Goal: Navigation & Orientation: Find specific page/section

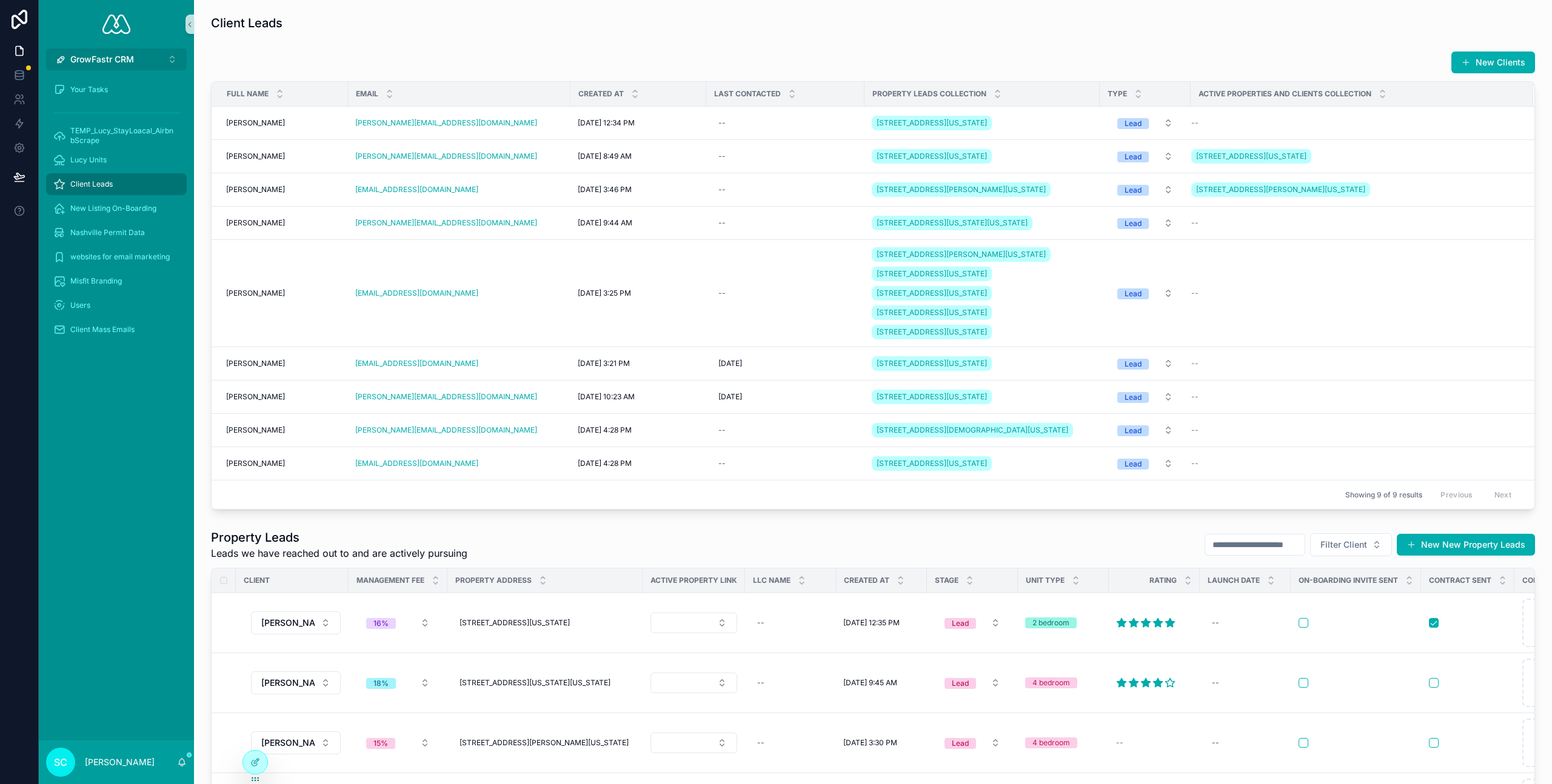
click at [91, 57] on span "GrowFastr CRM" at bounding box center [102, 59] width 64 height 12
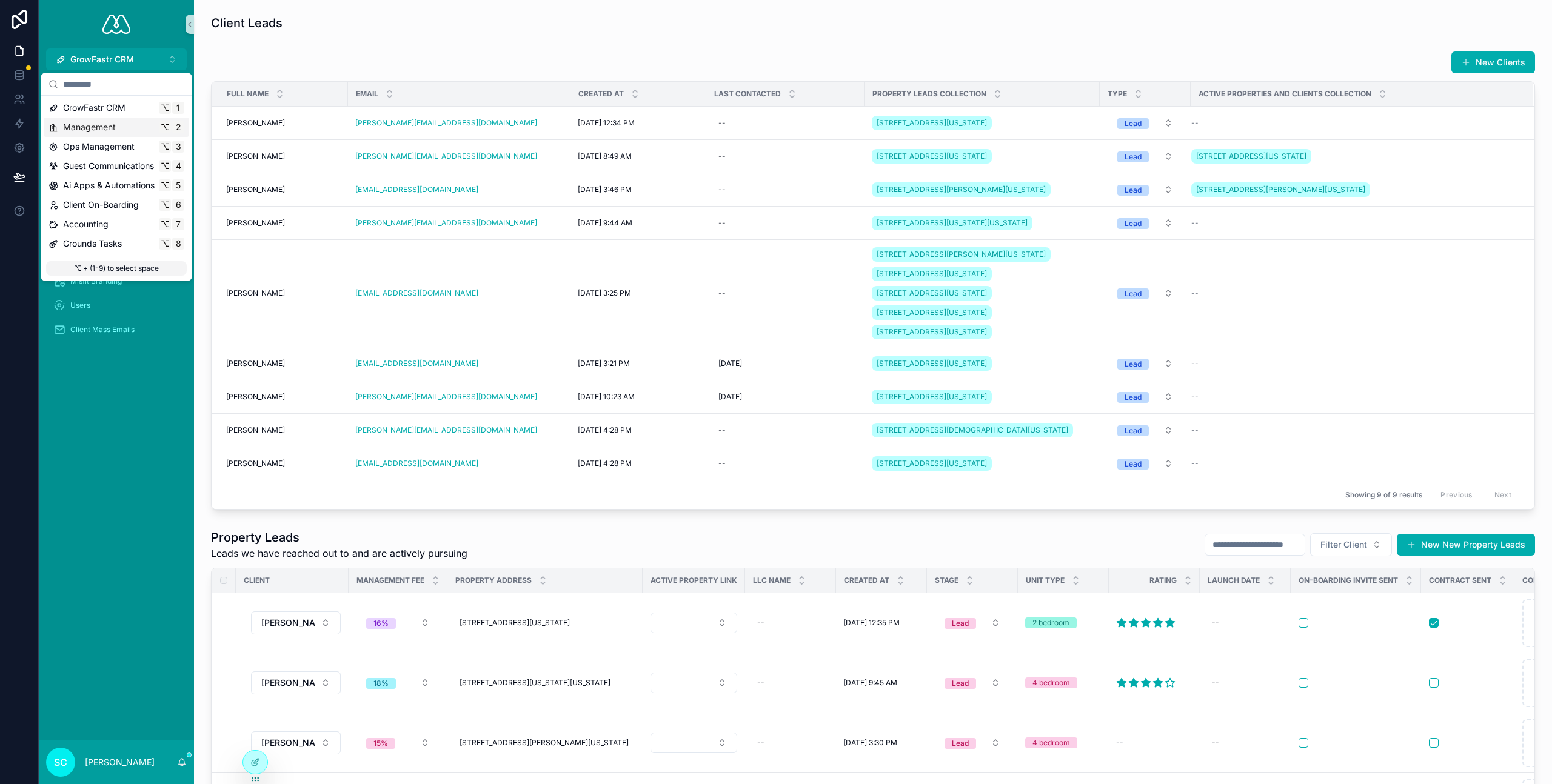
click at [88, 127] on span "Management" at bounding box center [90, 127] width 53 height 12
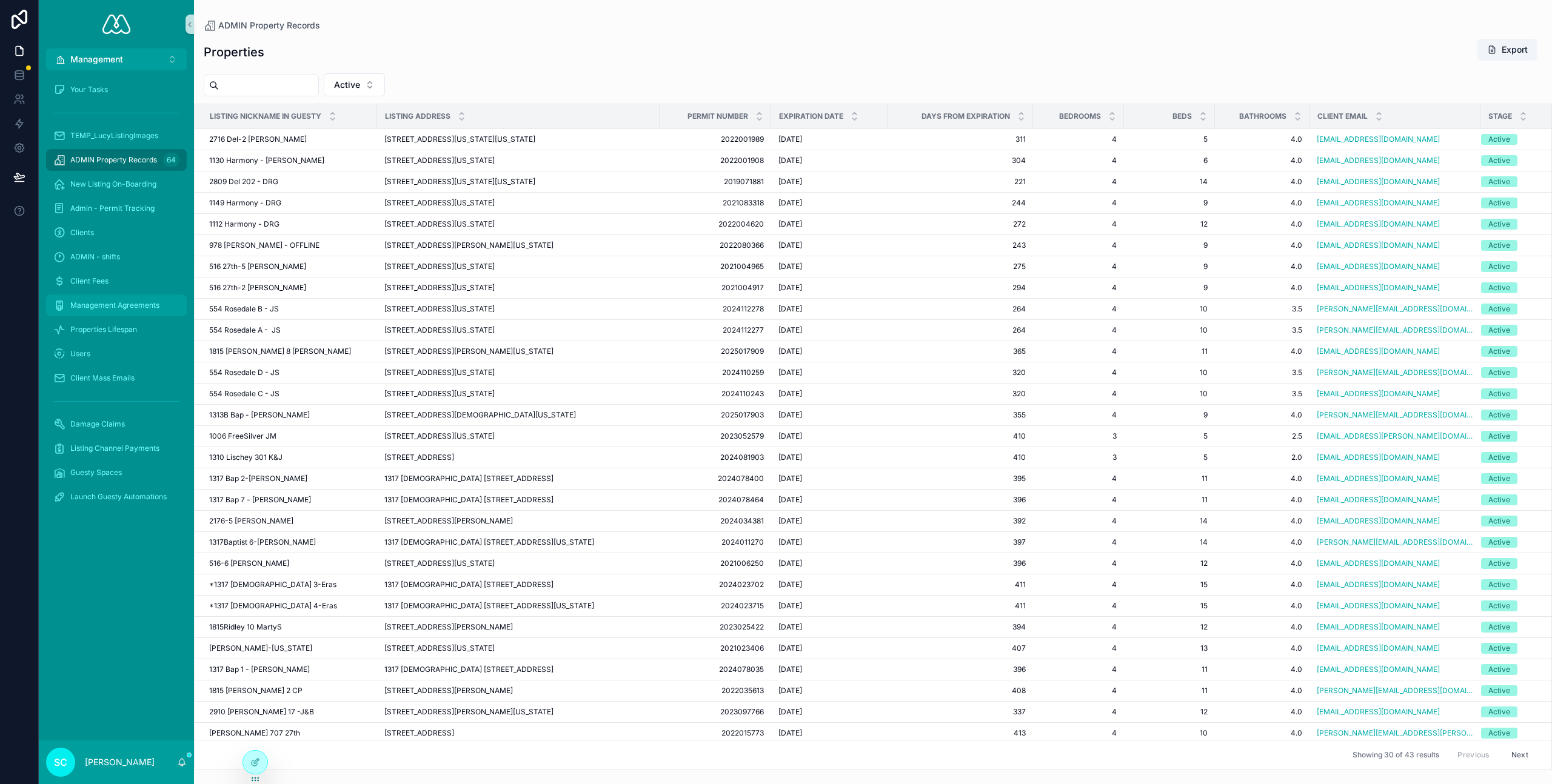
click at [134, 304] on span "Management Agreements" at bounding box center [115, 305] width 89 height 10
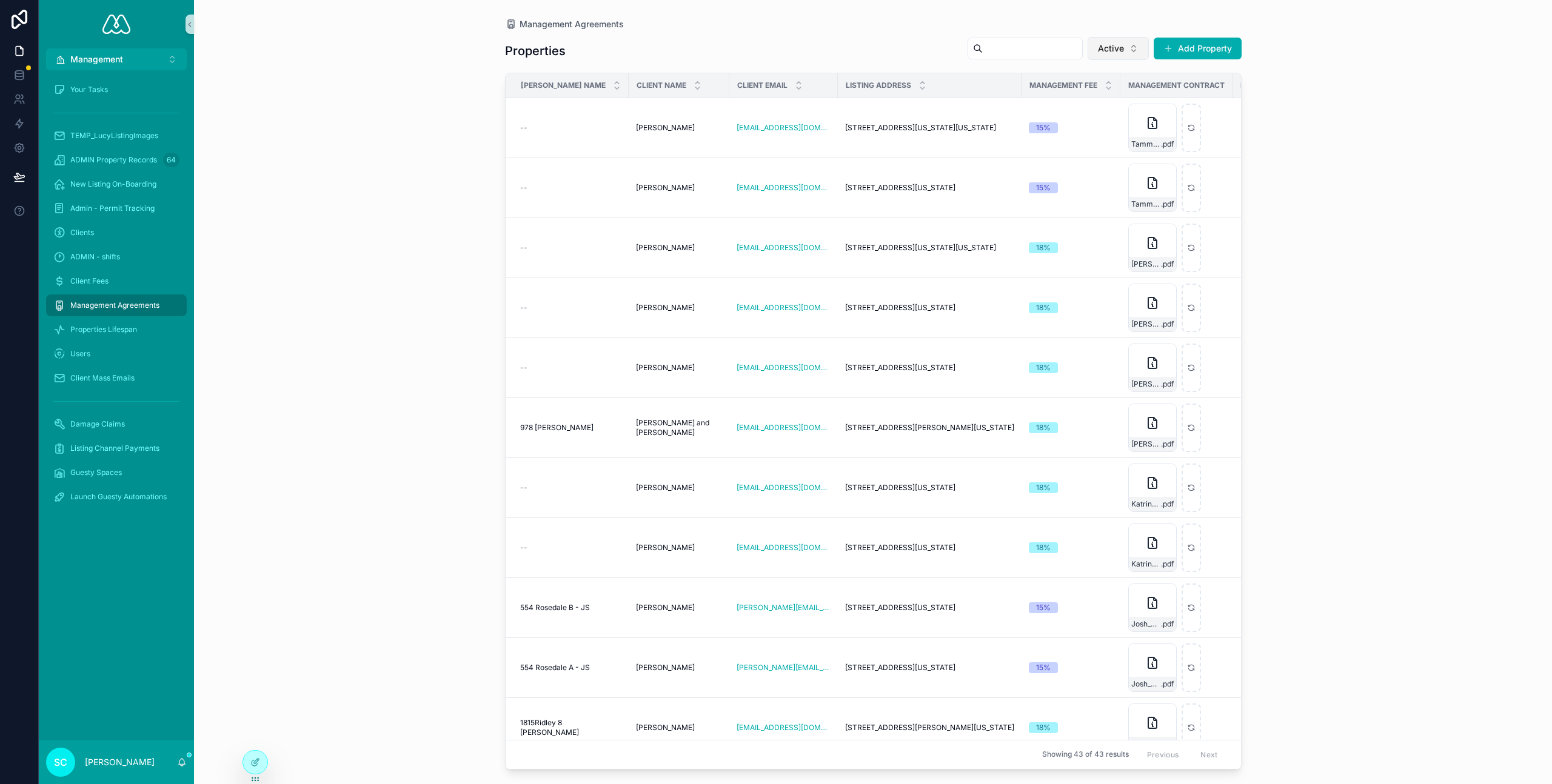
click at [1146, 48] on button "Active" at bounding box center [1118, 48] width 61 height 23
click at [1105, 152] on div "Contract Signed/On-Boarding" at bounding box center [1118, 156] width 145 height 20
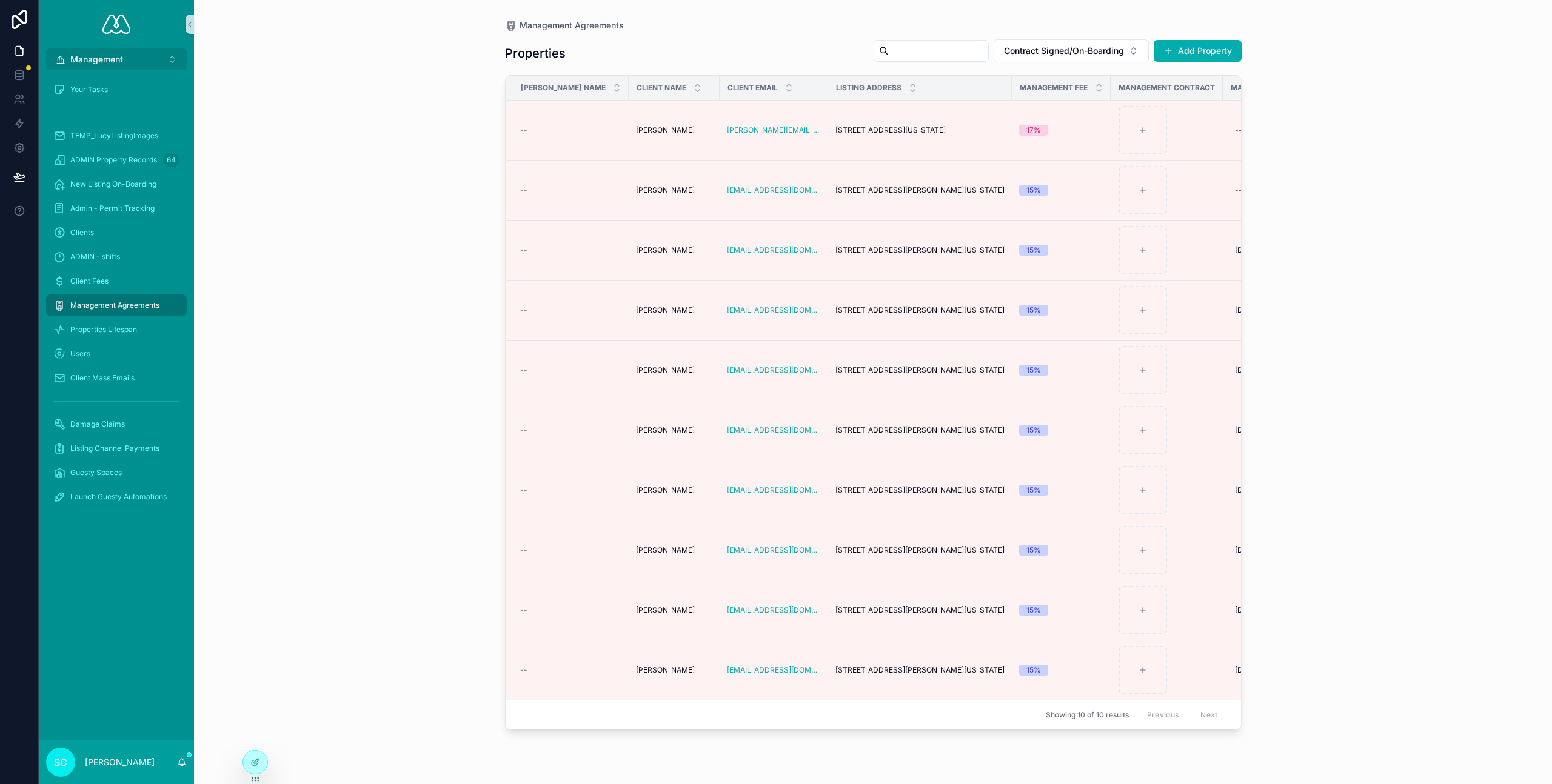
click at [108, 64] on span "Management" at bounding box center [97, 59] width 53 height 12
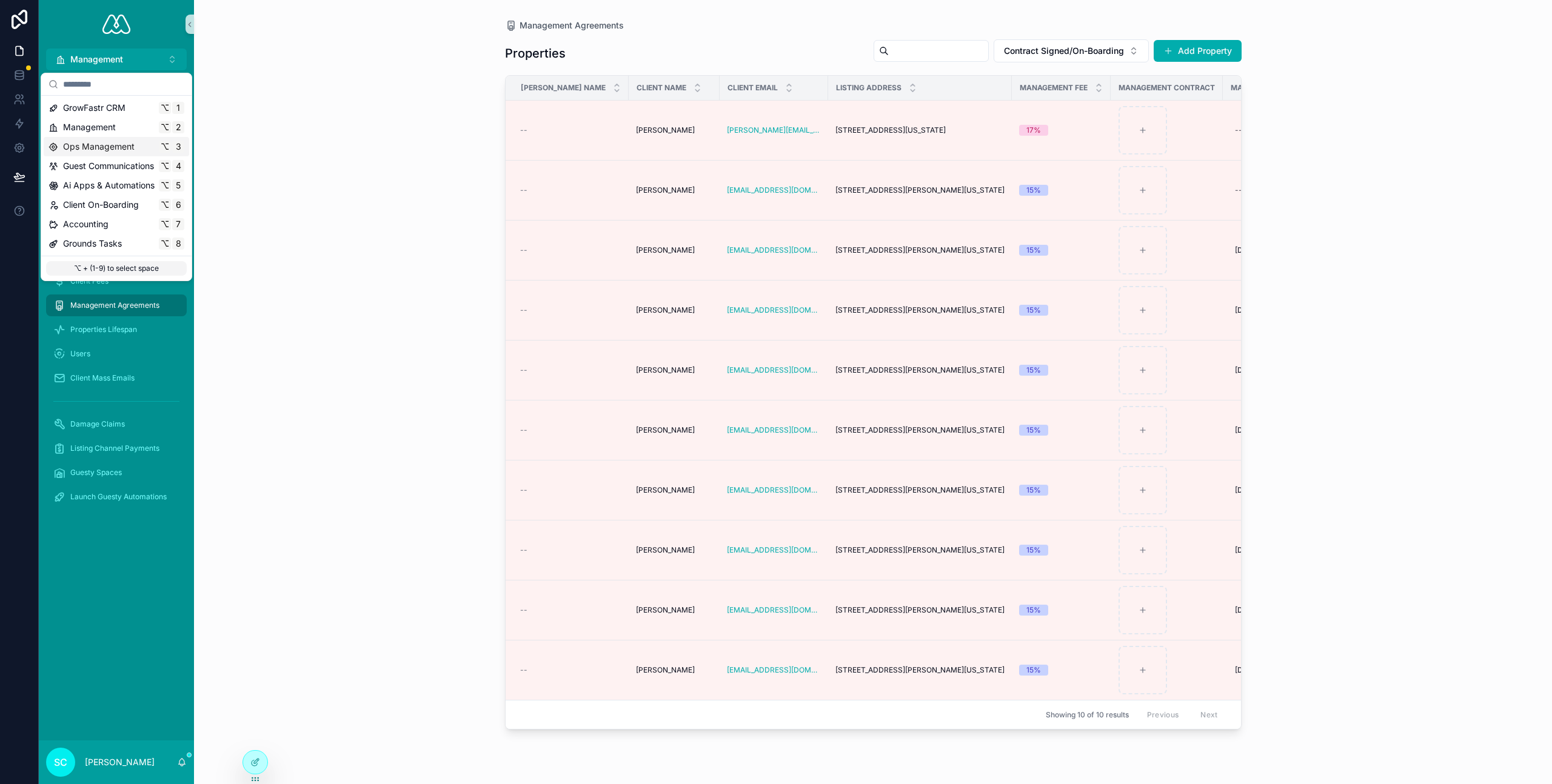
drag, startPoint x: 94, startPoint y: 142, endPoint x: 117, endPoint y: 151, distance: 24.7
click at [94, 142] on span "Ops Management" at bounding box center [99, 147] width 72 height 12
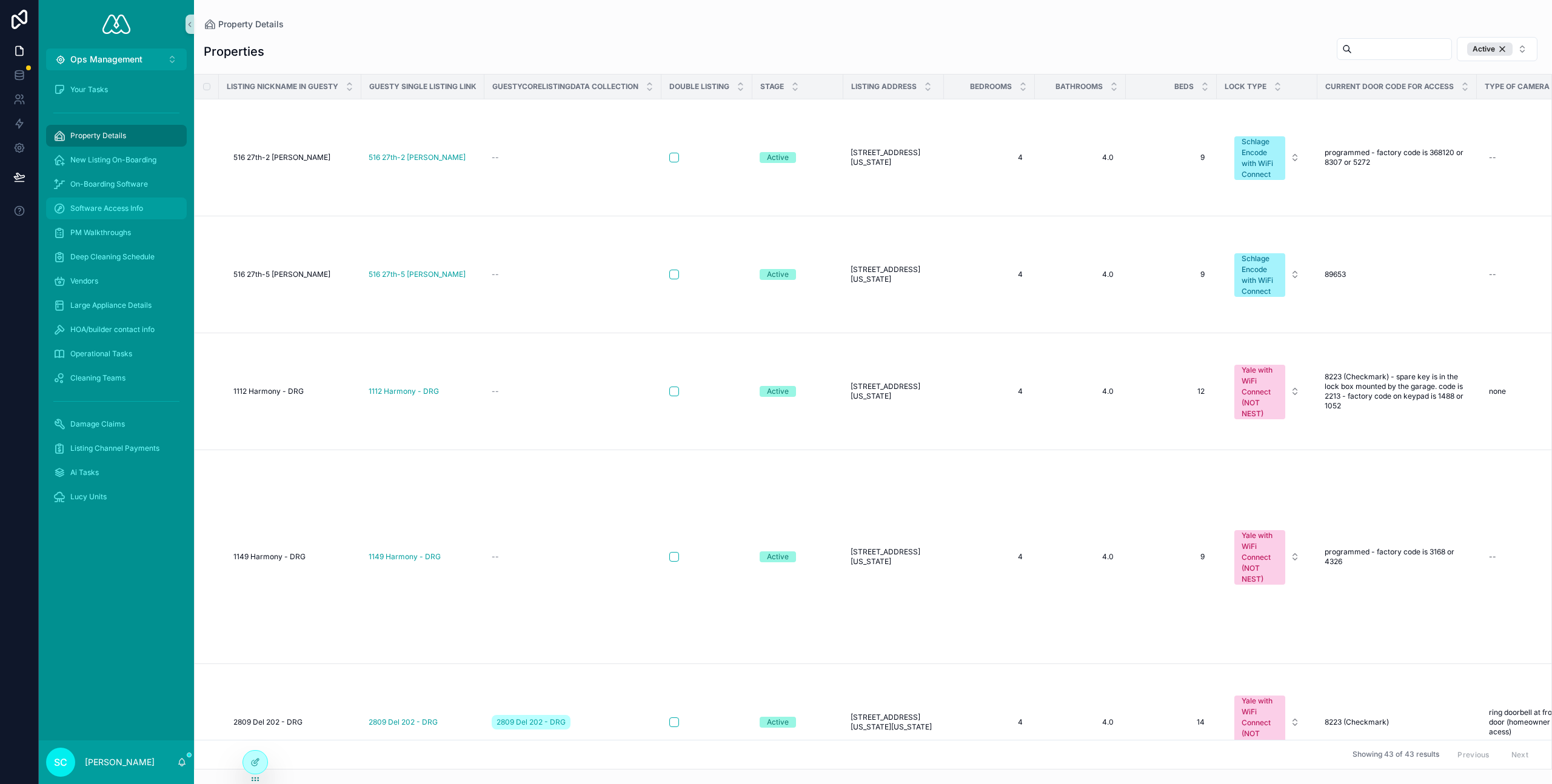
click at [126, 208] on span "Software Access Info" at bounding box center [107, 208] width 73 height 10
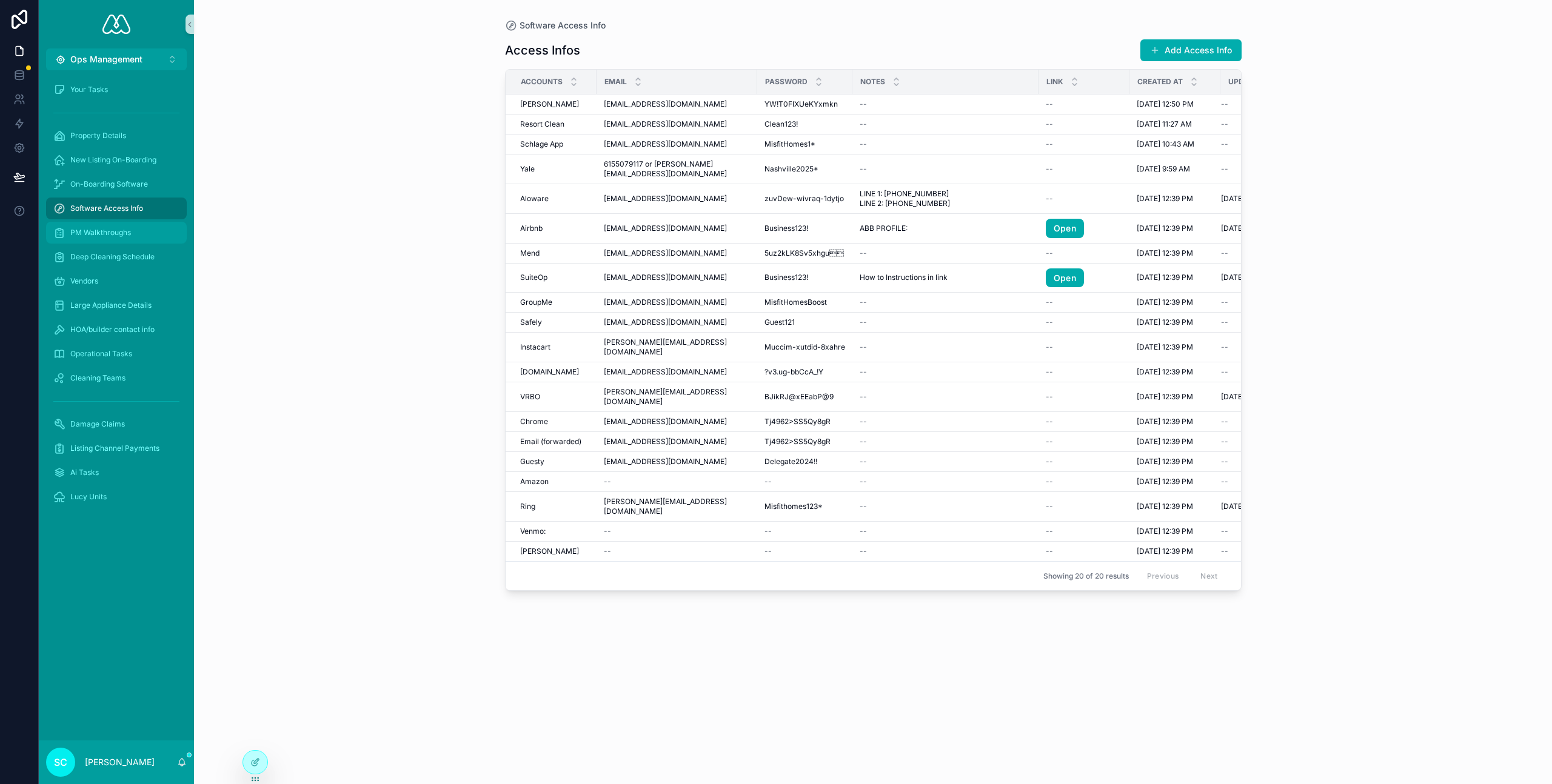
click at [126, 230] on span "PM Walkthroughs" at bounding box center [101, 233] width 61 height 10
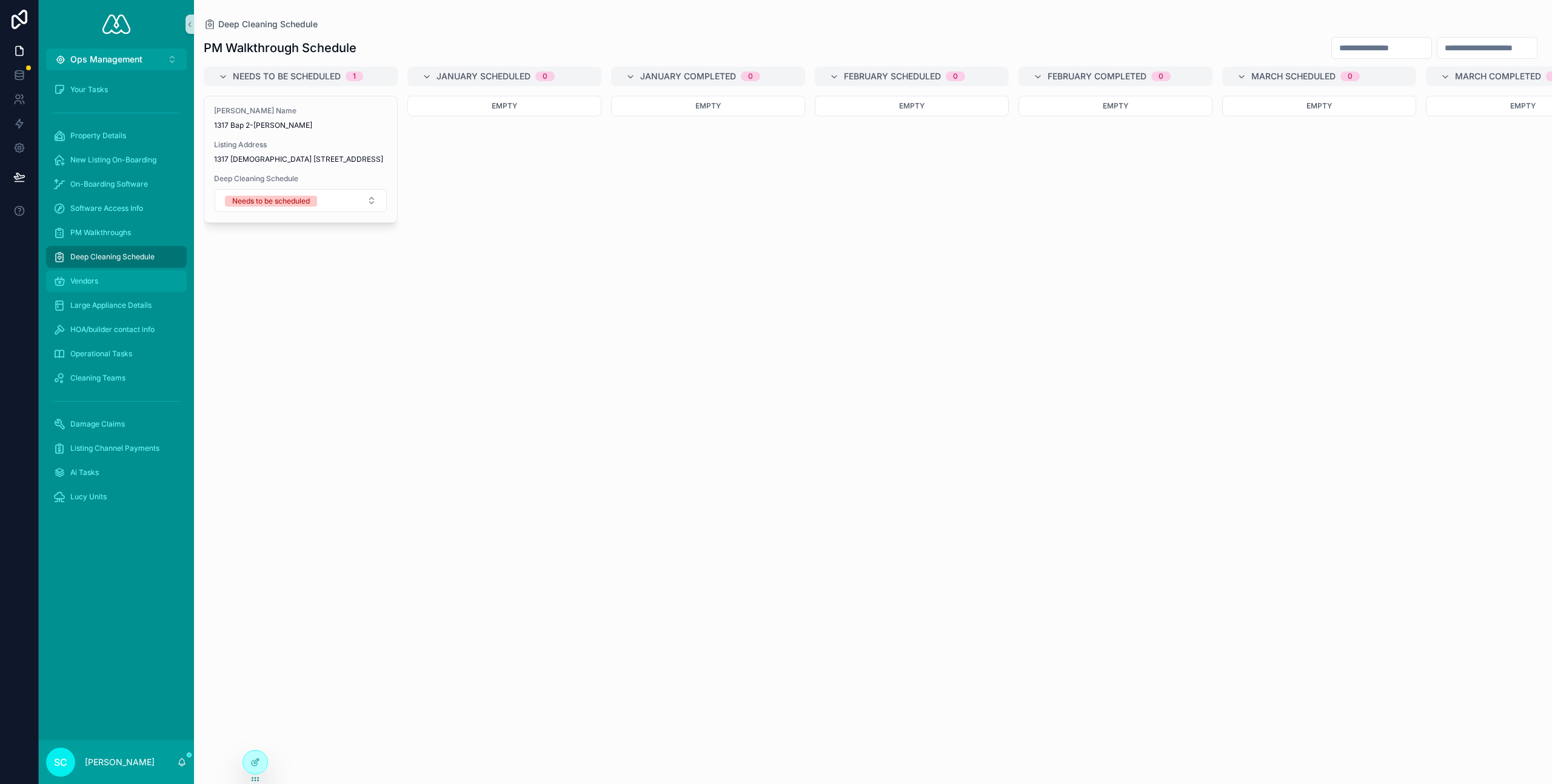
click at [139, 284] on div "Vendors" at bounding box center [117, 281] width 126 height 20
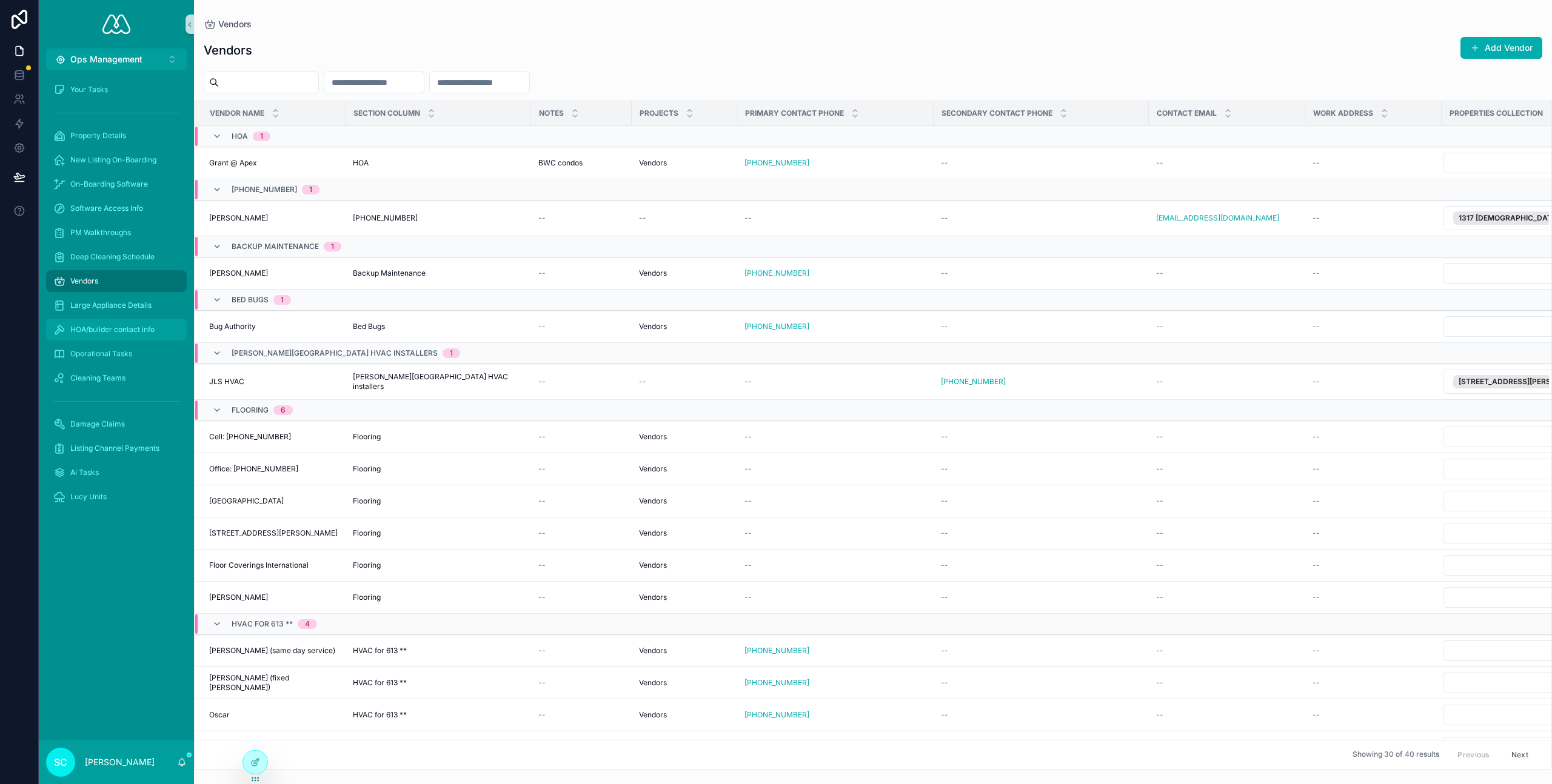
click at [138, 328] on span "HOA/builder contact info" at bounding box center [112, 330] width 84 height 10
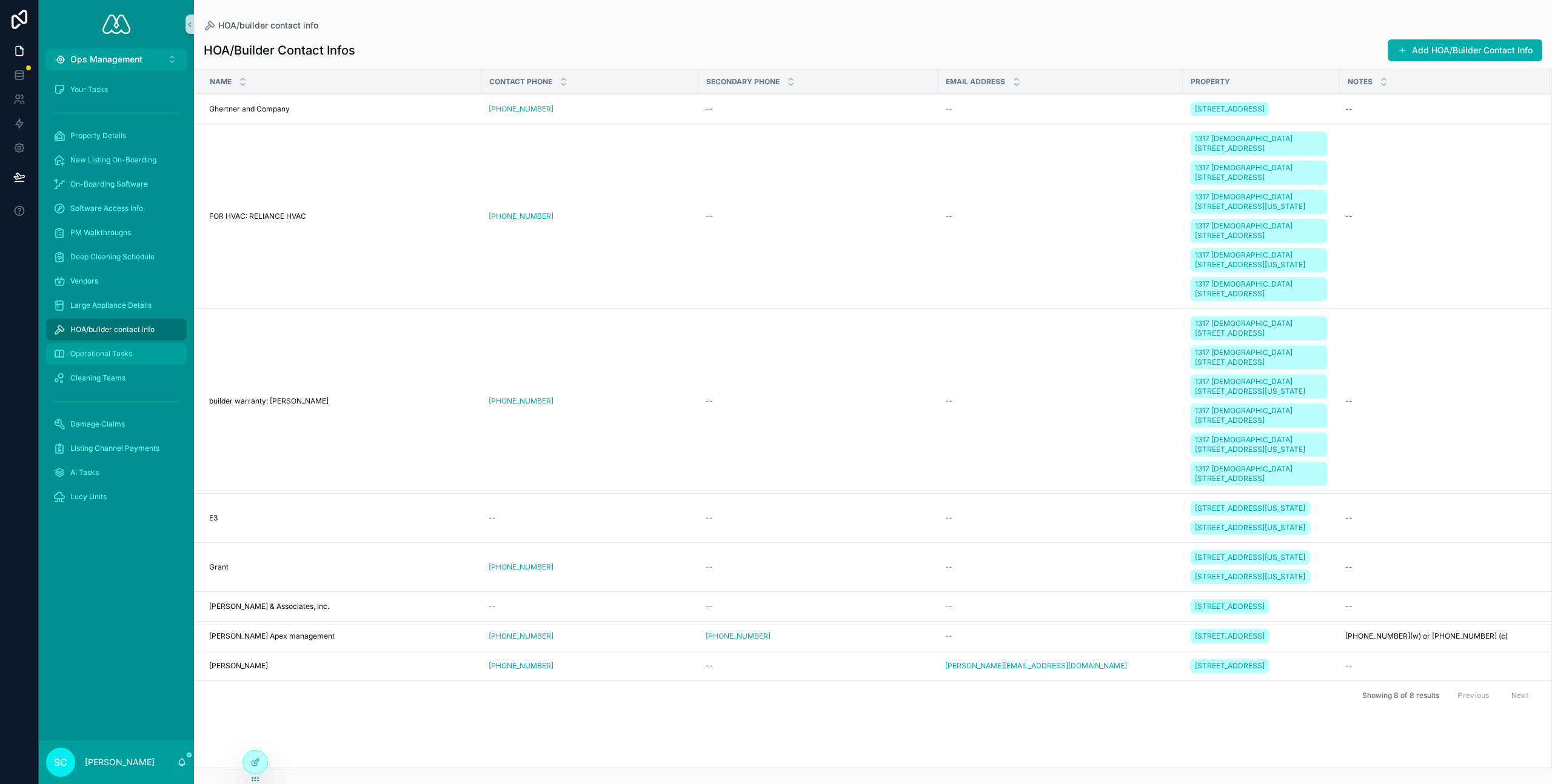
click at [144, 352] on div "Operational Tasks" at bounding box center [117, 354] width 126 height 20
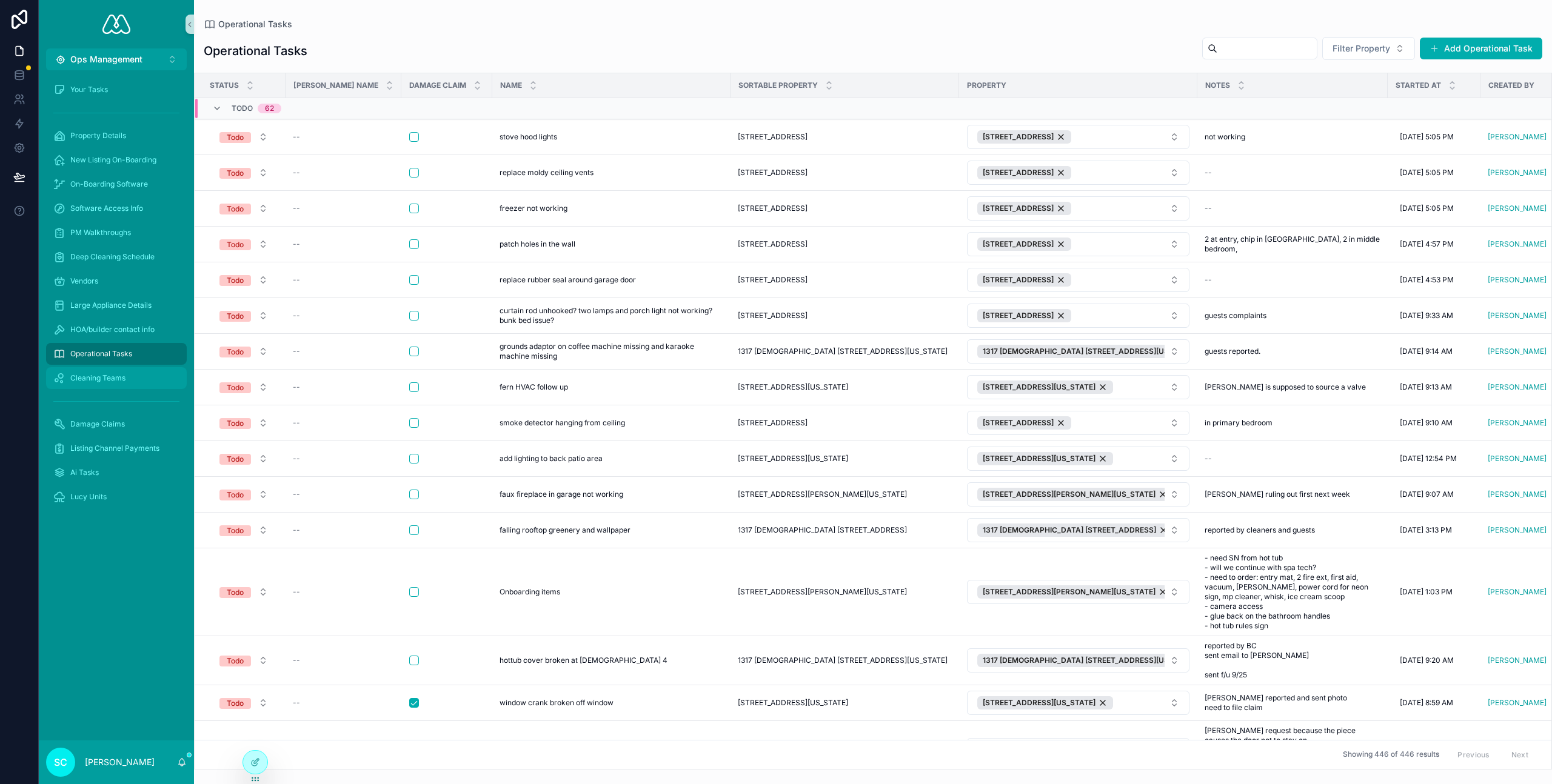
click at [141, 372] on div "Cleaning Teams" at bounding box center [117, 378] width 126 height 20
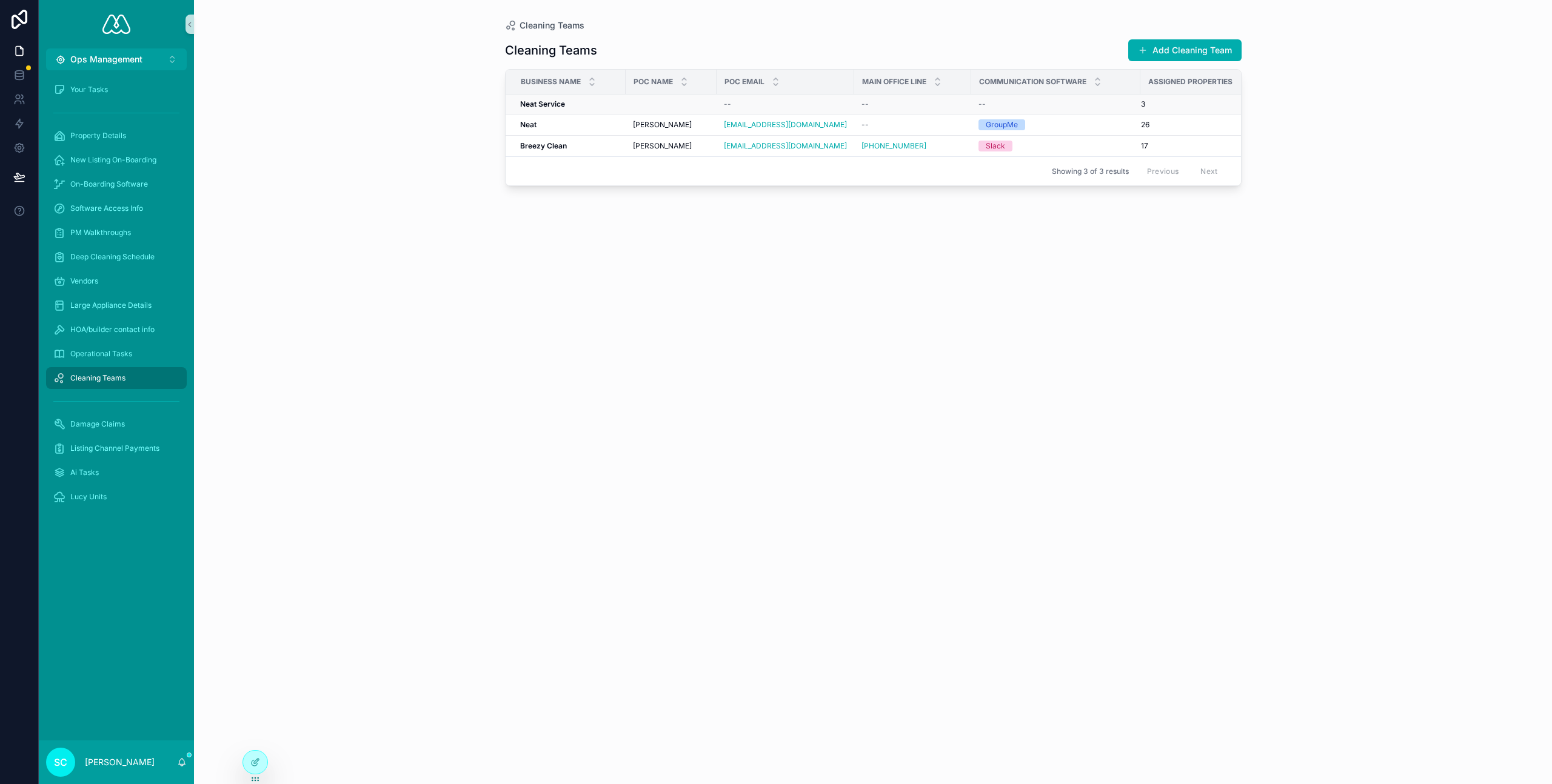
click at [616, 102] on div "Neat Service Neat Service" at bounding box center [569, 104] width 98 height 10
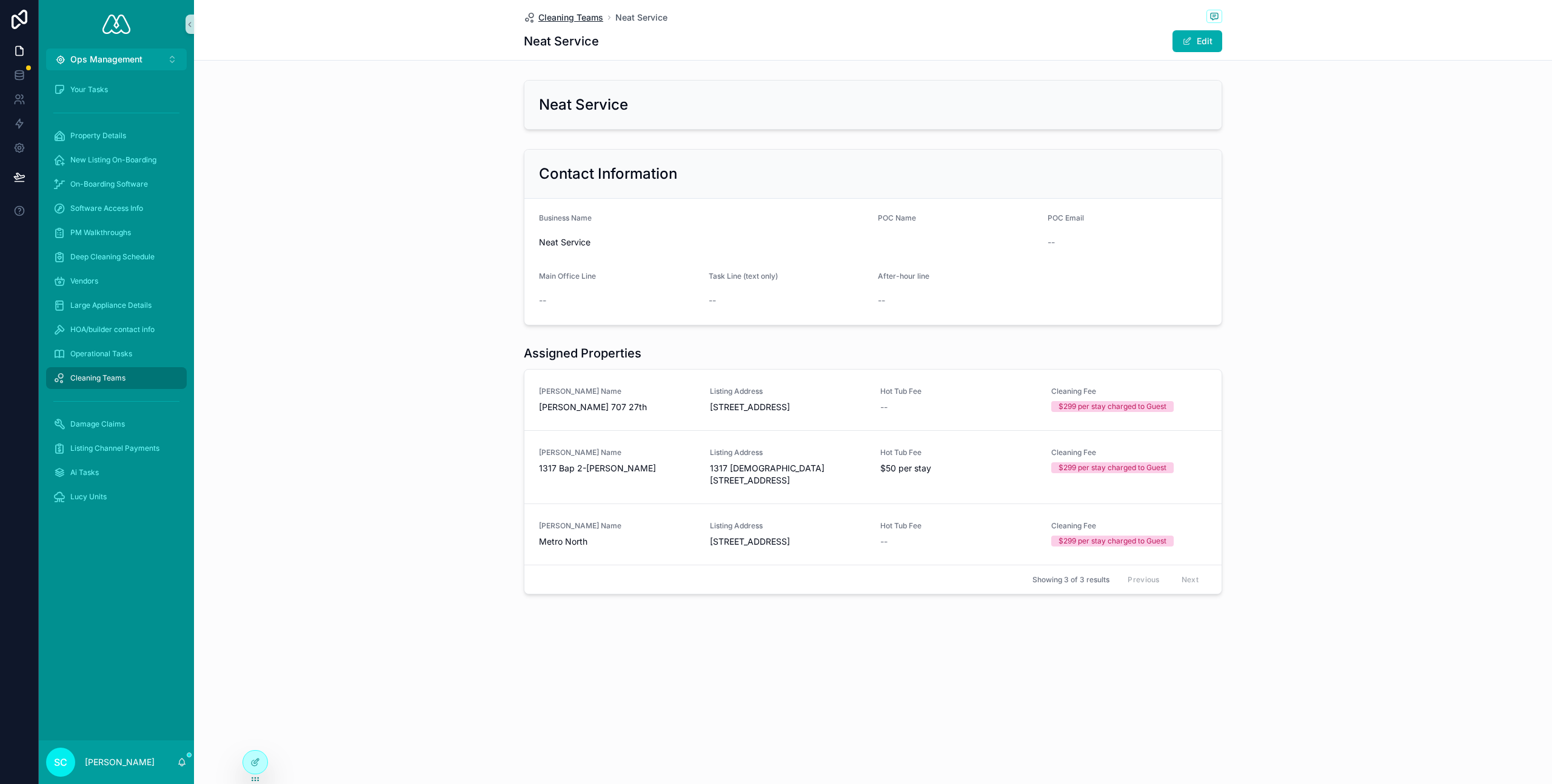
click at [578, 17] on span "Cleaning Teams" at bounding box center [571, 18] width 65 height 12
